Goal: Task Accomplishment & Management: Manage account settings

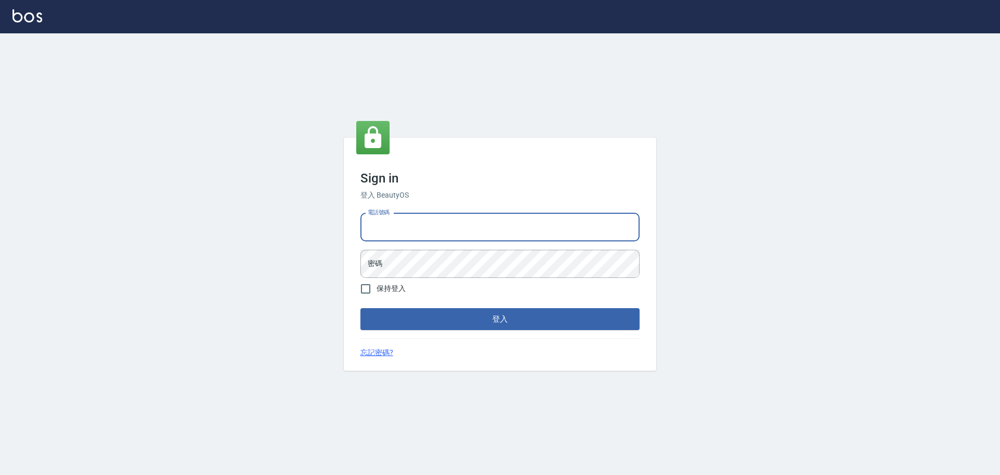
click at [504, 235] on input "電話號碼" at bounding box center [500, 227] width 279 height 28
type input "0922982220"
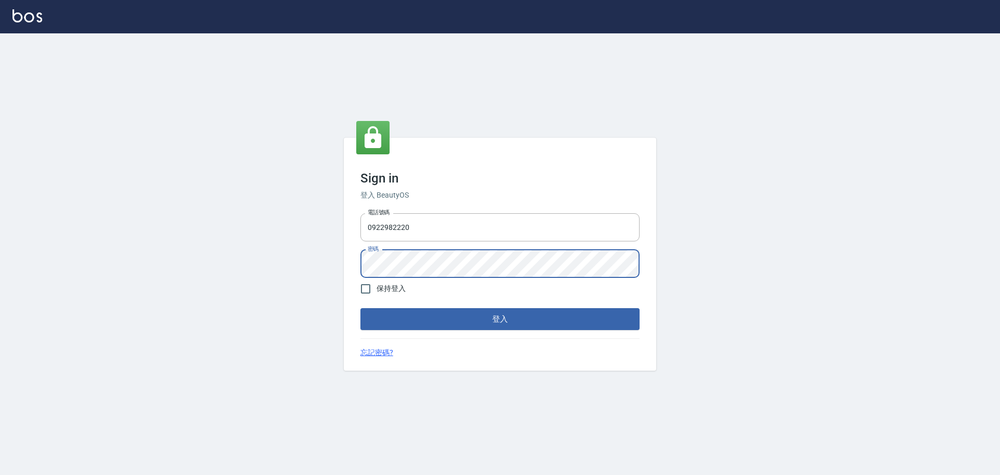
click at [361, 308] on button "登入" at bounding box center [500, 319] width 279 height 22
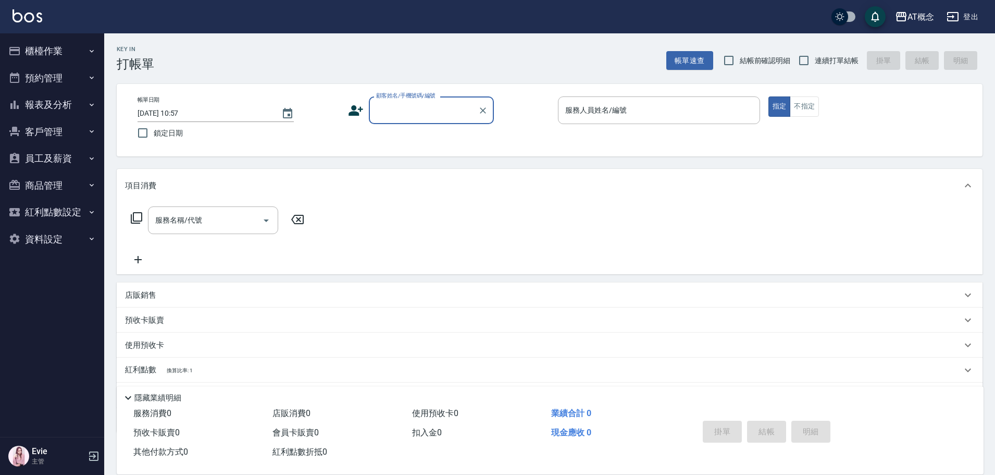
click at [55, 49] on button "櫃檯作業" at bounding box center [52, 51] width 96 height 27
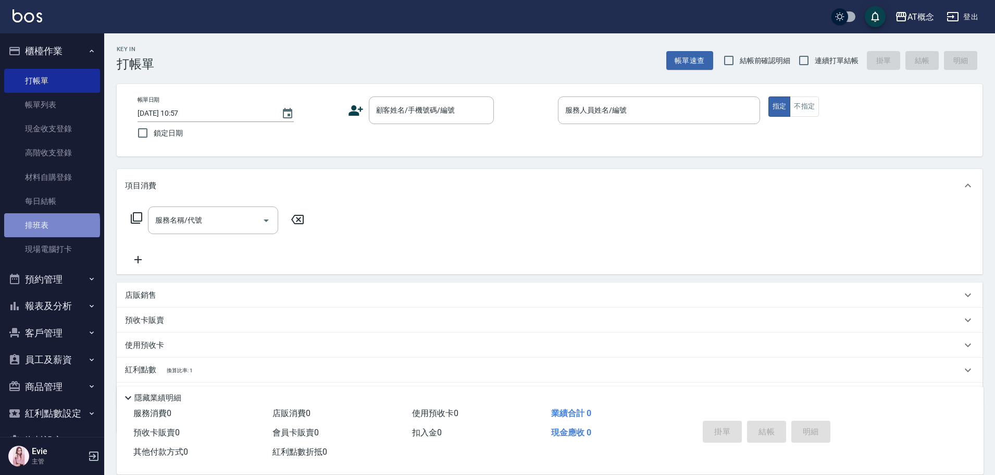
click at [51, 226] on link "排班表" at bounding box center [52, 225] width 96 height 24
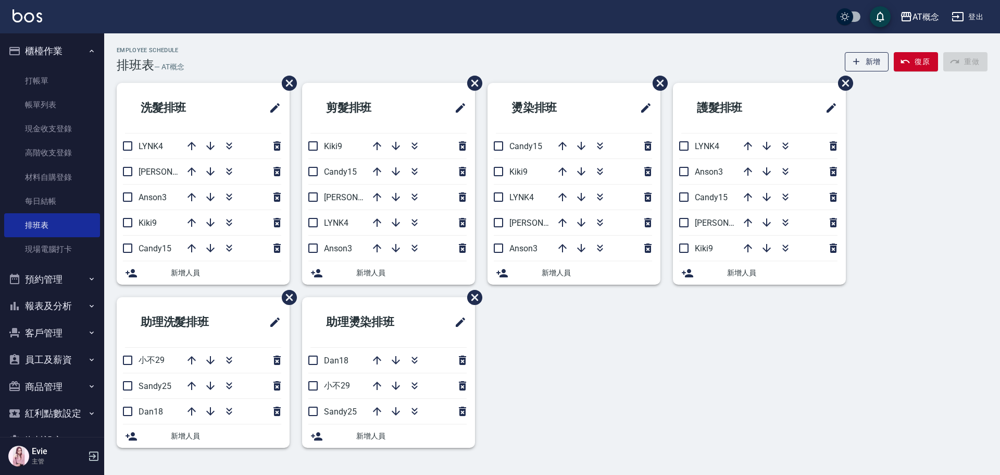
click at [48, 329] on button "客戶管理" at bounding box center [52, 332] width 96 height 27
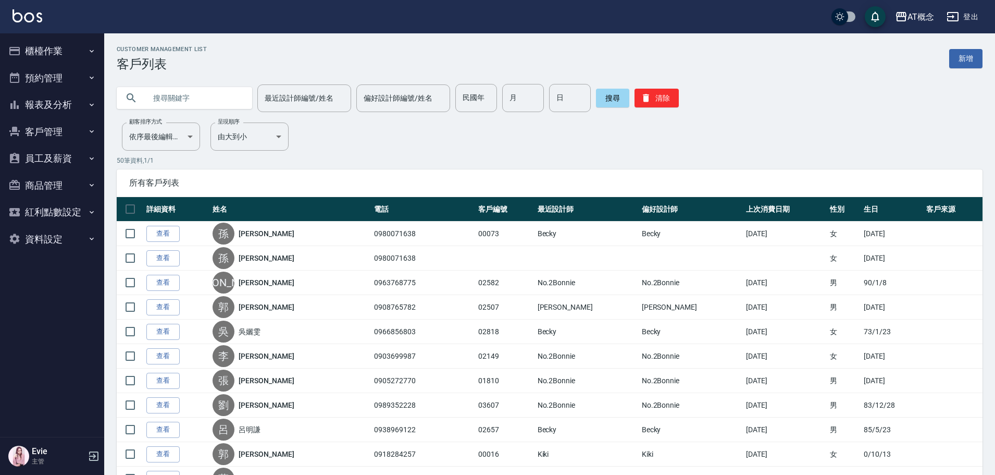
click at [155, 102] on input "text" at bounding box center [195, 98] width 98 height 28
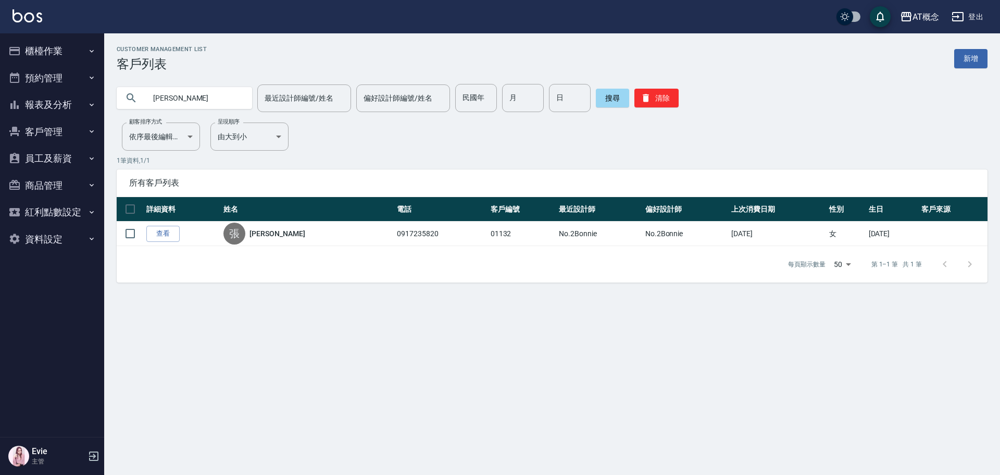
type input "張"
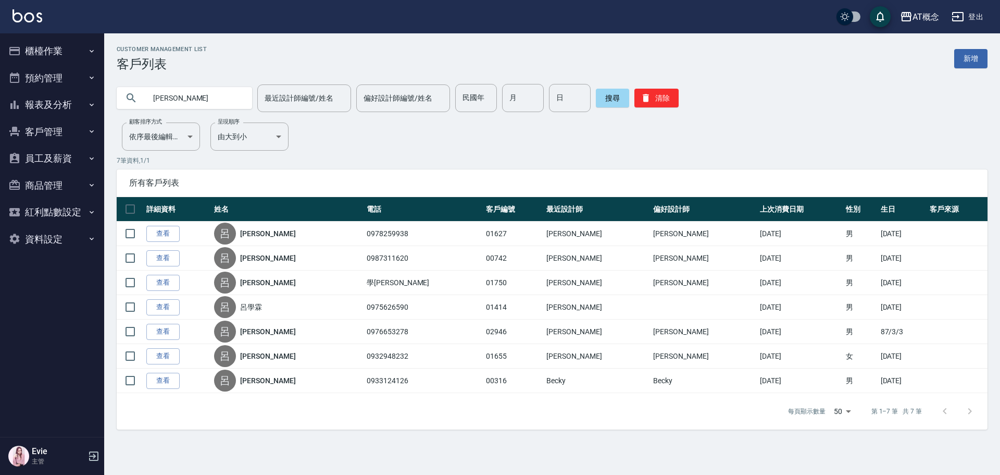
type input "呂"
type input "[PERSON_NAME]"
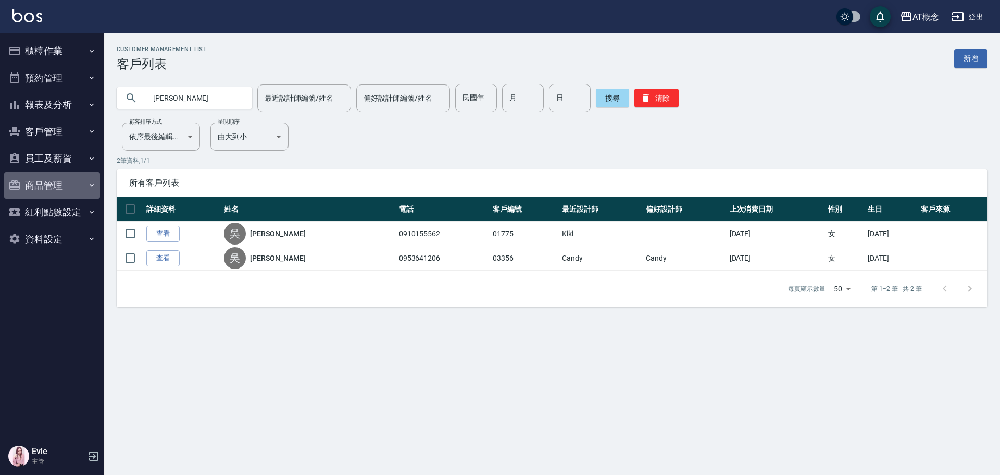
click at [53, 187] on button "商品管理" at bounding box center [52, 185] width 96 height 27
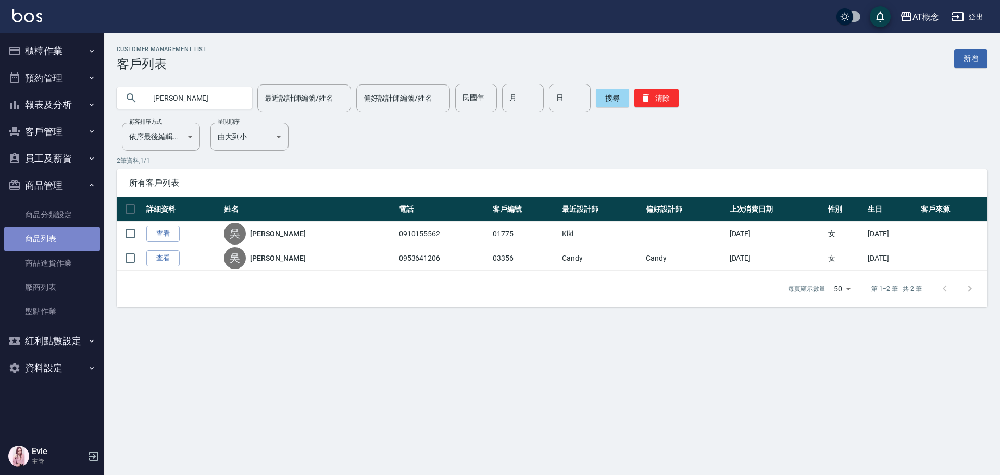
click at [43, 235] on link "商品列表" at bounding box center [52, 239] width 96 height 24
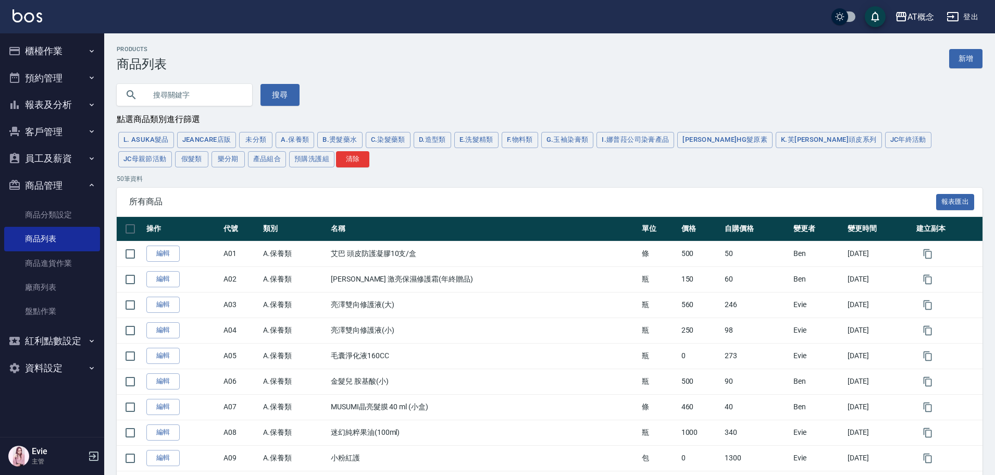
click at [197, 95] on input "text" at bounding box center [195, 95] width 98 height 28
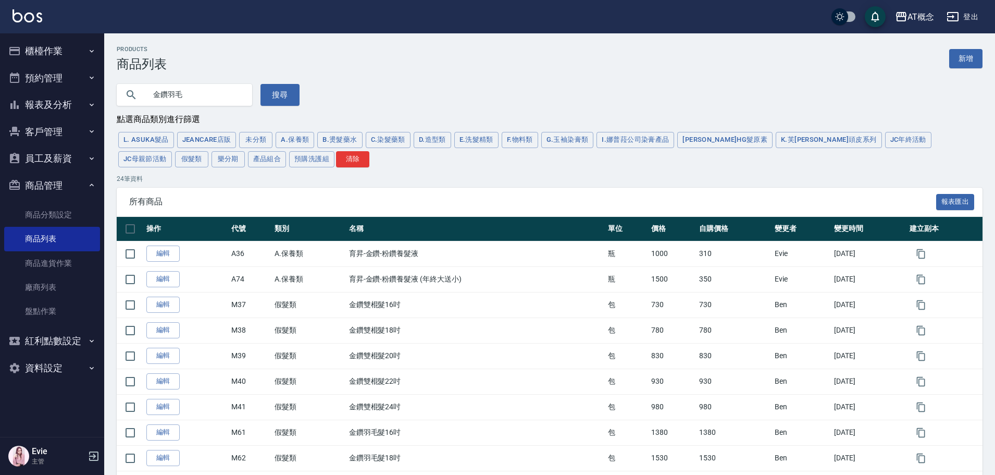
type input "金鑽羽毛"
